Goal: Information Seeking & Learning: Understand process/instructions

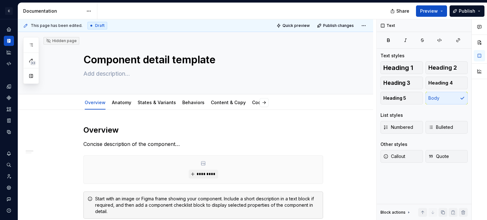
type textarea "*"
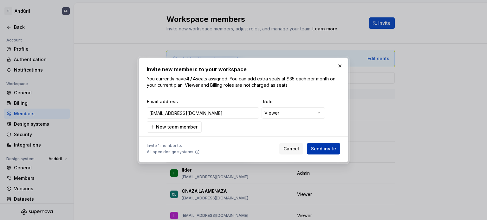
click at [325, 153] on button "Send invite" at bounding box center [323, 148] width 33 height 11
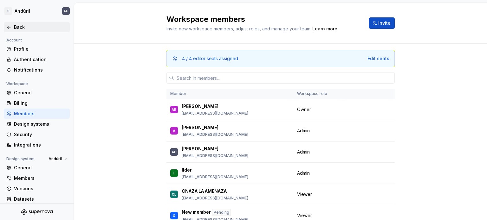
click at [15, 28] on div "Back" at bounding box center [40, 27] width 53 height 6
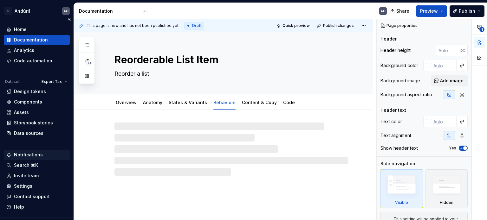
scroll to position [14, 0]
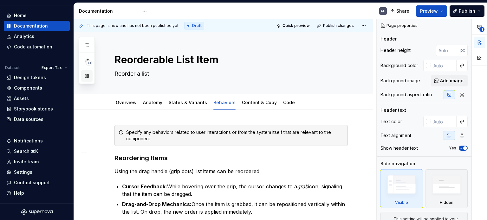
click at [86, 77] on button "button" at bounding box center [86, 75] width 11 height 11
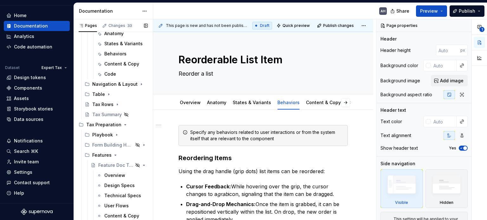
scroll to position [513, 0]
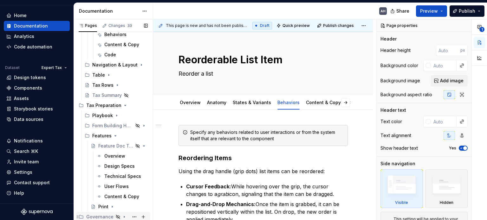
click at [94, 220] on div "Governance" at bounding box center [116, 217] width 61 height 9
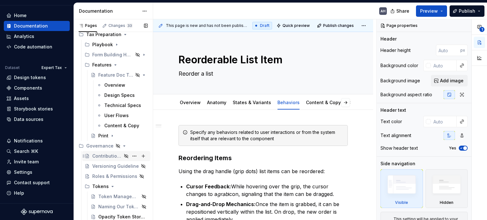
click at [109, 155] on div "Contributions" at bounding box center [106, 156] width 29 height 6
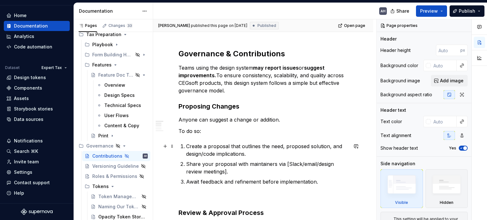
scroll to position [100, 0]
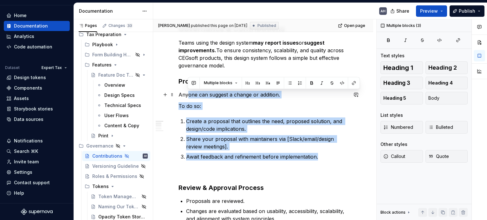
drag, startPoint x: 319, startPoint y: 158, endPoint x: 186, endPoint y: 96, distance: 147.1
click at [186, 96] on div "Governance & Contributions Teams using the design system may report issues or s…" at bounding box center [262, 185] width 169 height 323
click at [217, 120] on p "Create a proposal that outlines the need, proposed solution, and design/code im…" at bounding box center [267, 125] width 162 height 15
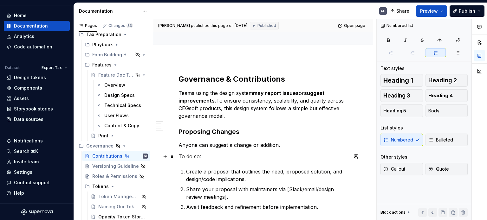
scroll to position [48, 0]
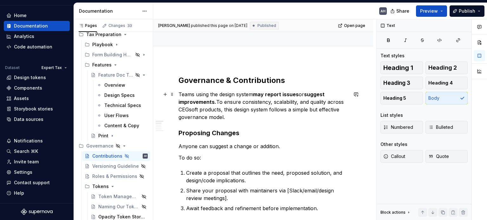
click at [188, 108] on p "Teams using the design system may report issues or suggest improvements. To ens…" at bounding box center [262, 106] width 169 height 30
type textarea "*"
